Goal: Information Seeking & Learning: Learn about a topic

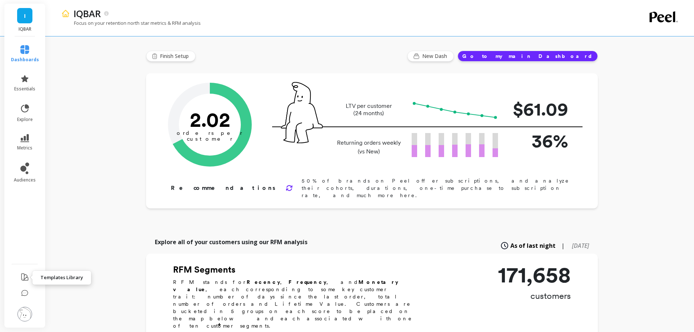
click at [22, 275] on icon at bounding box center [24, 277] width 9 height 9
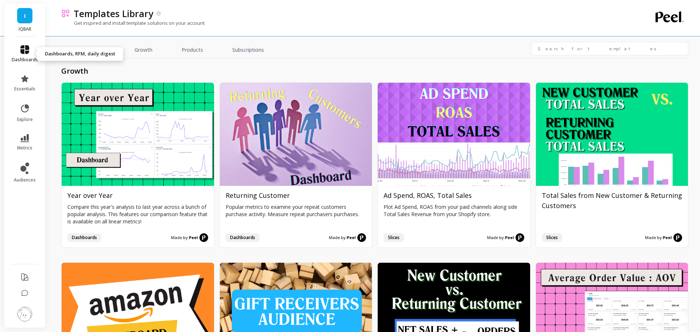
click at [20, 47] on icon at bounding box center [24, 49] width 9 height 9
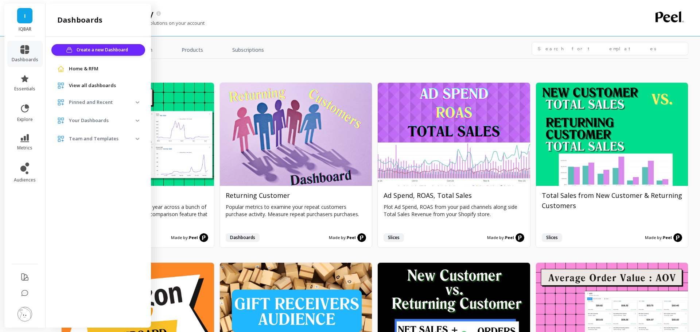
click at [30, 314] on img at bounding box center [24, 314] width 15 height 15
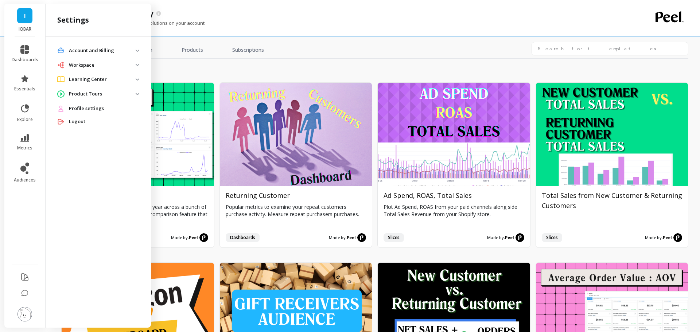
click at [87, 67] on p "Workspace" at bounding box center [102, 65] width 67 height 7
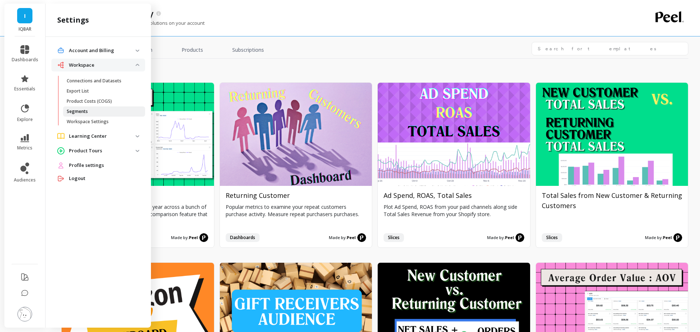
click at [79, 113] on p "Segments" at bounding box center [77, 112] width 21 height 6
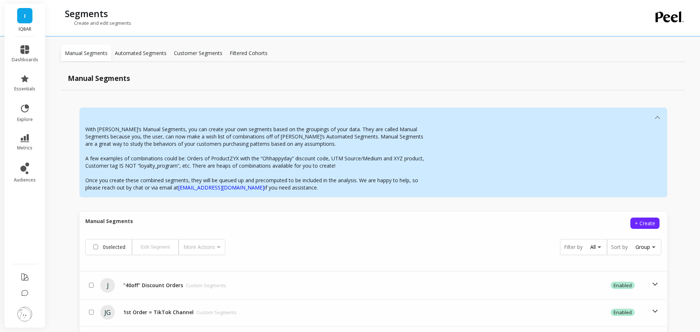
click at [194, 51] on p "Customer Segments" at bounding box center [198, 53] width 48 height 7
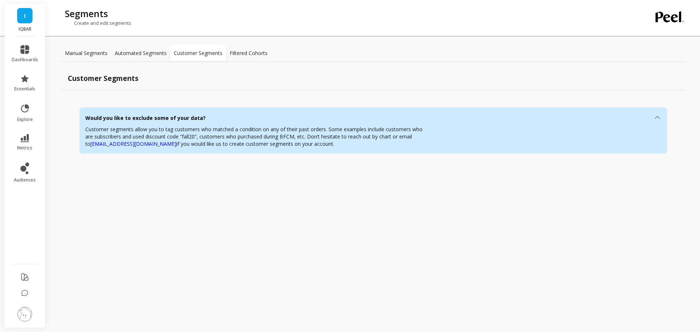
click at [93, 55] on p "Manual Segments" at bounding box center [86, 53] width 43 height 7
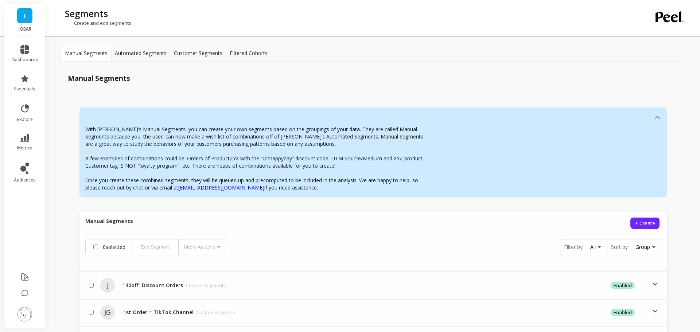
click at [152, 56] on p "Automated Segments" at bounding box center [141, 53] width 52 height 7
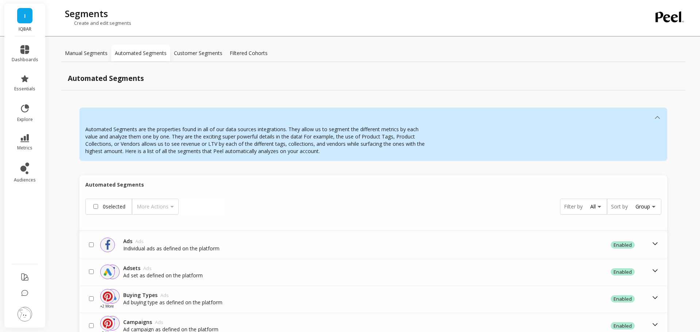
click at [224, 52] on div "Customer Segments" at bounding box center [198, 53] width 56 height 17
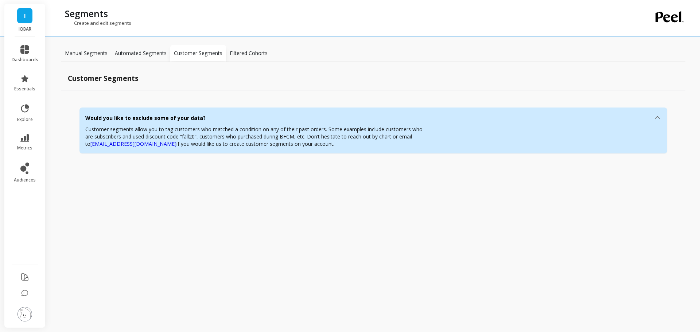
click at [247, 55] on p "Filtered Cohorts" at bounding box center [249, 53] width 38 height 7
click at [80, 54] on p "Manual Segments" at bounding box center [86, 53] width 43 height 7
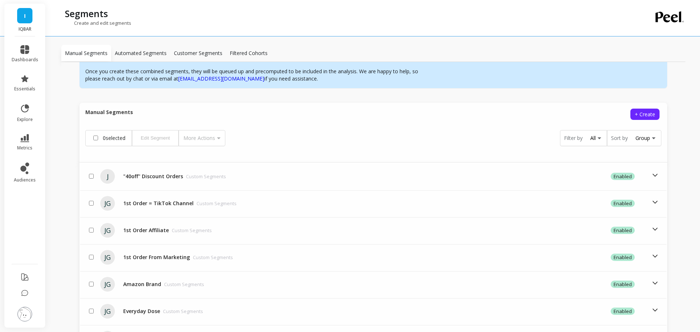
scroll to position [109, 0]
click at [590, 140] on div "All" at bounding box center [592, 137] width 5 height 7
click at [670, 168] on div "With [PERSON_NAME]’s Manual Segments, you can create your own segments based on…" at bounding box center [373, 230] width 624 height 498
click at [635, 135] on div "Group" at bounding box center [642, 137] width 15 height 7
click at [631, 178] on div "Created On" at bounding box center [635, 182] width 54 height 13
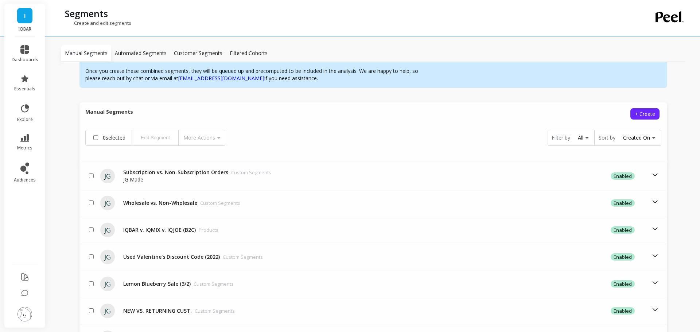
click at [667, 170] on div "With [PERSON_NAME]’s Manual Segments, you can create your own segments based on…" at bounding box center [373, 230] width 624 height 498
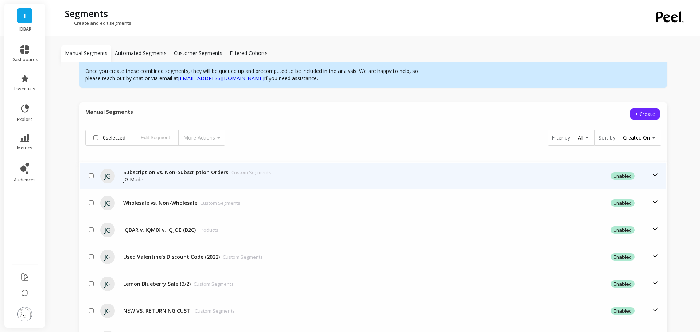
click at [651, 175] on icon at bounding box center [655, 175] width 8 height 8
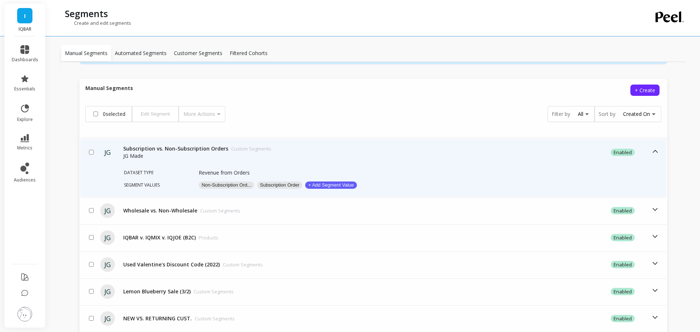
scroll to position [146, 0]
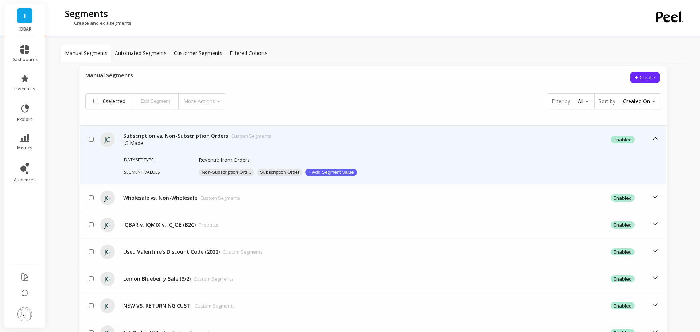
click at [172, 155] on div "Dataset type Revenue from Orders Segment values Non-Subscription Ord... Subscri…" at bounding box center [373, 168] width 586 height 31
click at [274, 171] on button "Subscription Order" at bounding box center [279, 172] width 45 height 7
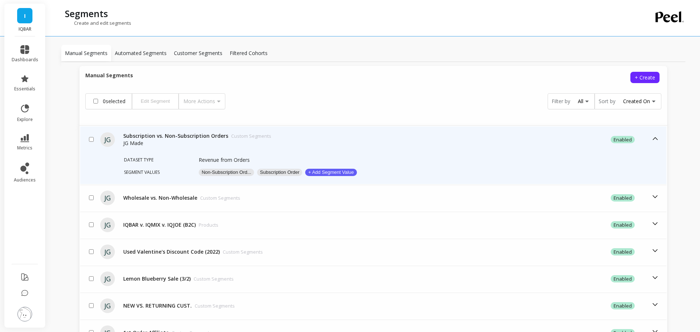
click at [214, 170] on button "Non-Subscription Ord..." at bounding box center [226, 172] width 55 height 7
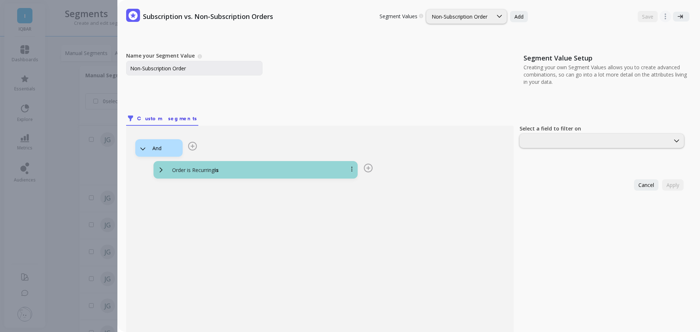
click at [167, 170] on div "Order is Recurring is" at bounding box center [264, 170] width 196 height 7
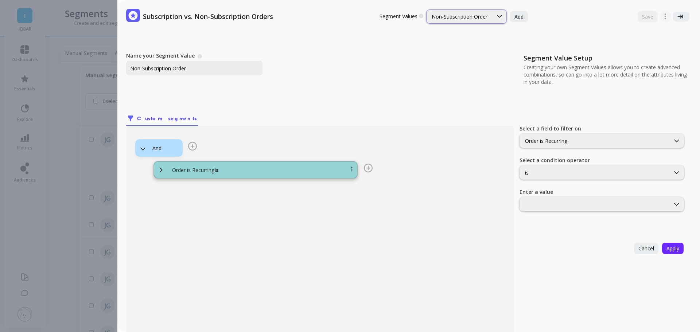
click at [498, 23] on div at bounding box center [499, 16] width 14 height 13
click at [309, 32] on div "Subscription vs. Non-Subscription Orders Segment Values Choose a segment value …" at bounding box center [408, 166] width 583 height 332
click at [532, 140] on div "Order is Recurring" at bounding box center [595, 140] width 140 height 7
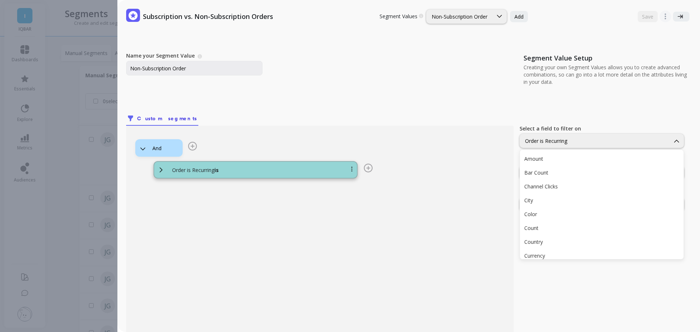
scroll to position [270, 0]
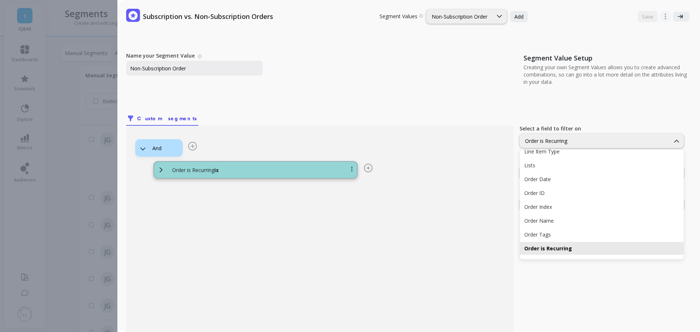
click at [486, 114] on nav "Custom segments" at bounding box center [319, 117] width 387 height 17
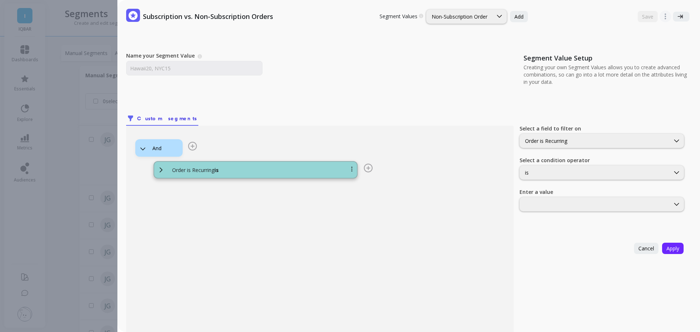
click at [100, 57] on div "Subscription vs. Non-Subscription Orders Segment Values Choose a segment value …" at bounding box center [357, 166] width 685 height 332
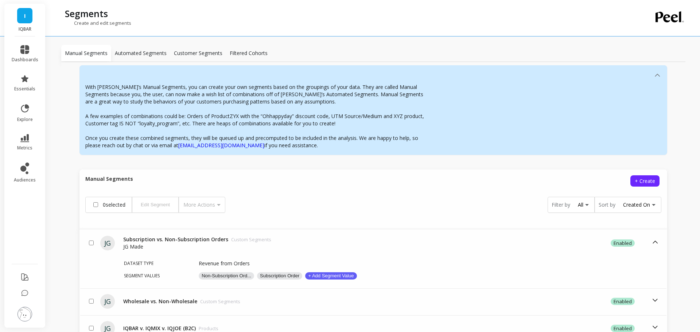
scroll to position [39, 0]
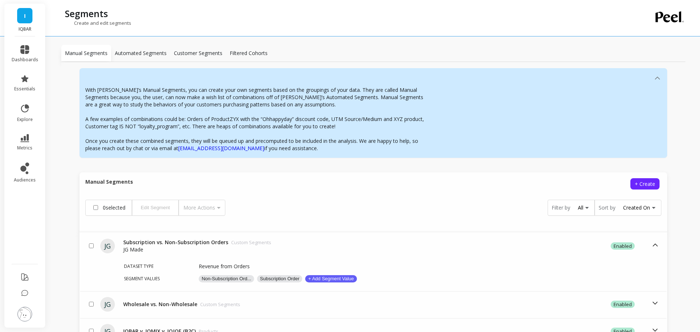
click at [637, 209] on div "Created On" at bounding box center [636, 207] width 27 height 7
click at [617, 251] on div "Created On" at bounding box center [622, 252] width 45 height 7
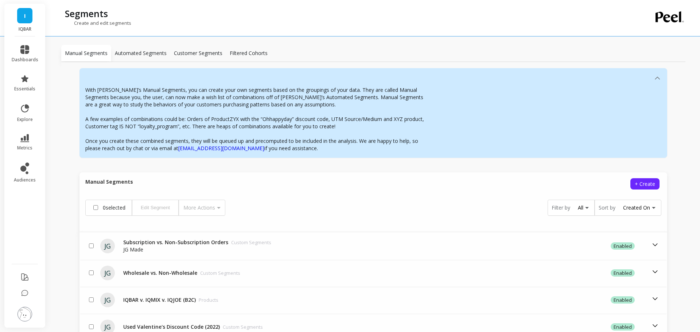
click at [650, 207] on icon at bounding box center [652, 207] width 5 height 7
click at [566, 206] on div "Filter by All" at bounding box center [571, 207] width 38 height 9
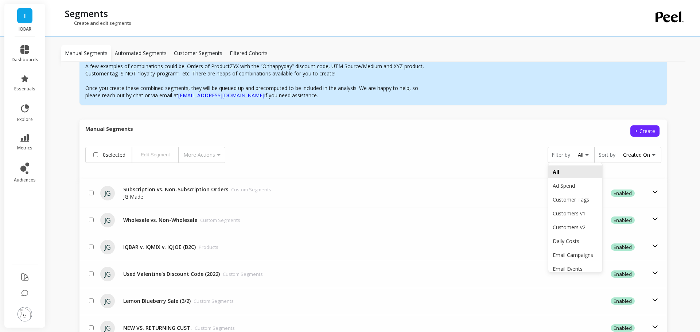
click at [639, 157] on div "Created On" at bounding box center [636, 154] width 27 height 7
click at [470, 154] on div "0 selected Edit Segment More Actions Filter by All option Created On, selected.…" at bounding box center [373, 155] width 576 height 16
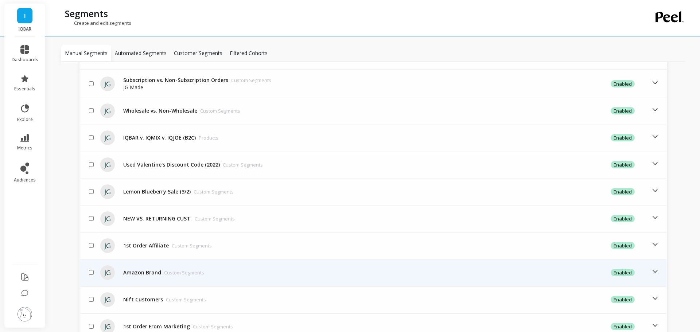
scroll to position [263, 0]
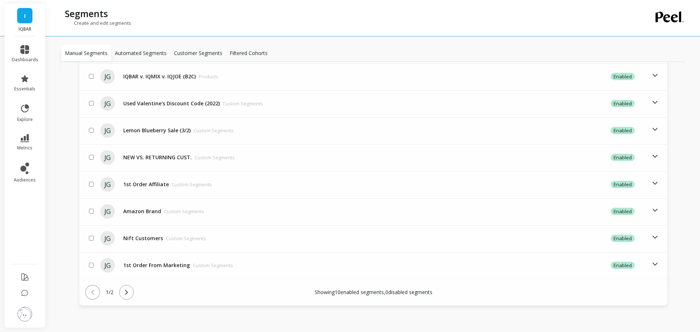
click at [123, 294] on button at bounding box center [126, 292] width 15 height 15
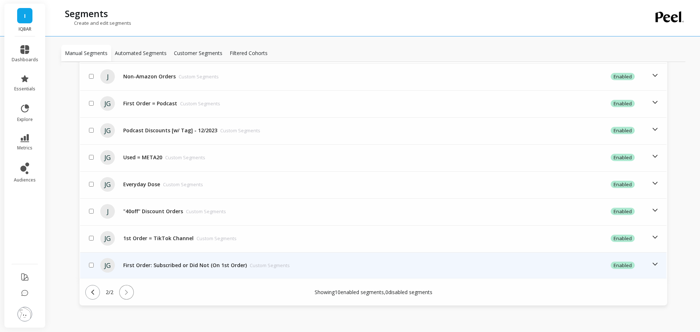
click at [222, 266] on div "First Order: Subscribed or Did Not (On 1st Order) Custom Segments" at bounding box center [206, 265] width 167 height 7
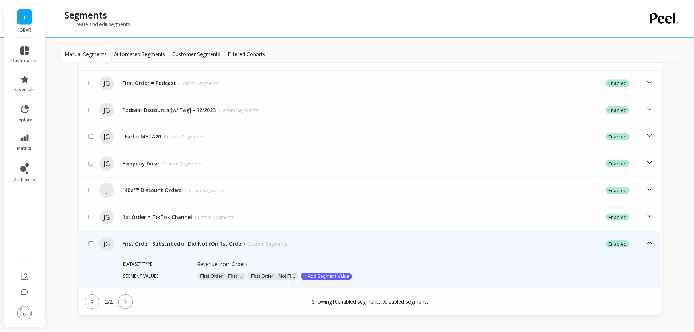
scroll to position [294, 0]
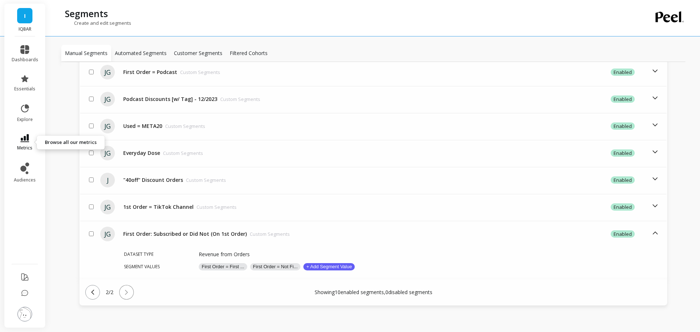
click at [22, 148] on span "metrics" at bounding box center [24, 148] width 15 height 6
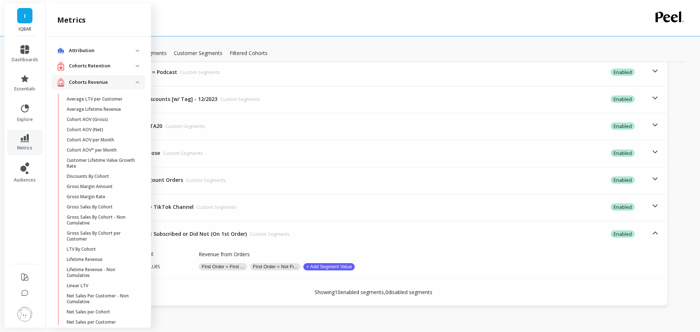
click at [104, 66] on p "Cohorts Retention" at bounding box center [102, 65] width 67 height 7
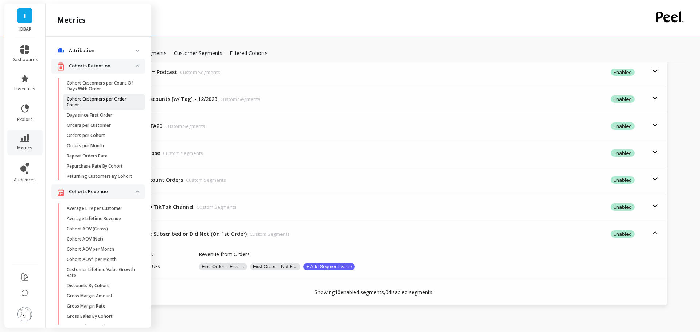
click at [126, 98] on p "Cohort Customers per Order Count" at bounding box center [102, 102] width 70 height 12
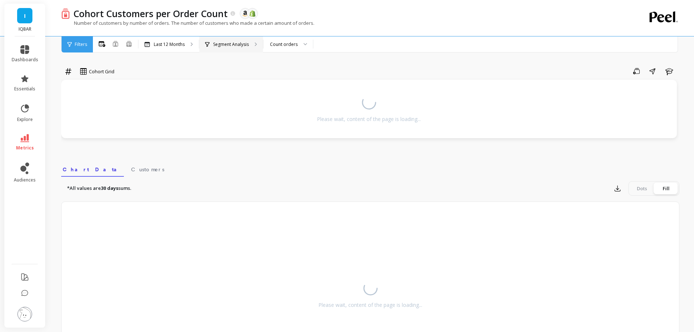
click at [223, 43] on p "Segment Analysis" at bounding box center [231, 45] width 36 height 6
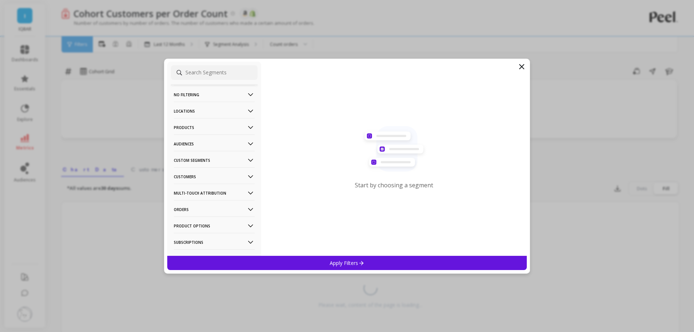
click at [200, 161] on p "Custom Segments" at bounding box center [214, 160] width 81 height 19
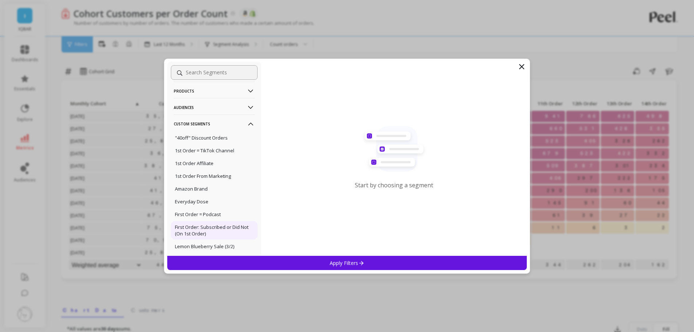
scroll to position [73, 0]
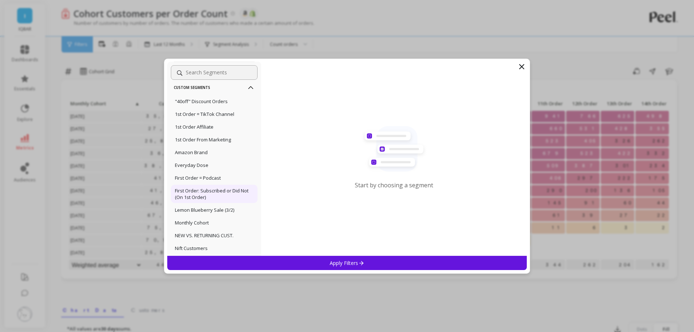
click at [213, 189] on p "First Order: Subscribed or Did Not (On 1st Order)" at bounding box center [214, 193] width 79 height 13
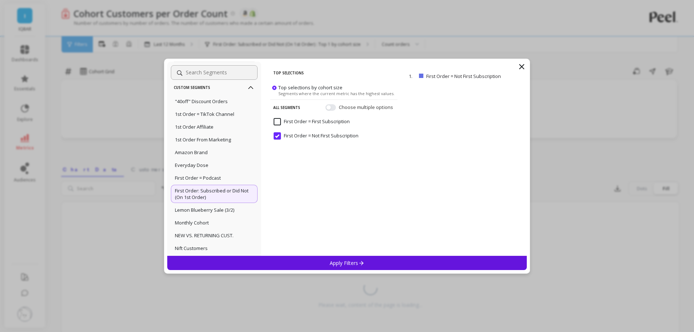
click at [281, 122] on Subscription "First Order = First Subscription" at bounding box center [312, 121] width 76 height 7
click at [360, 258] on div "Apply Filters" at bounding box center [347, 263] width 360 height 14
